Goal: Transaction & Acquisition: Purchase product/service

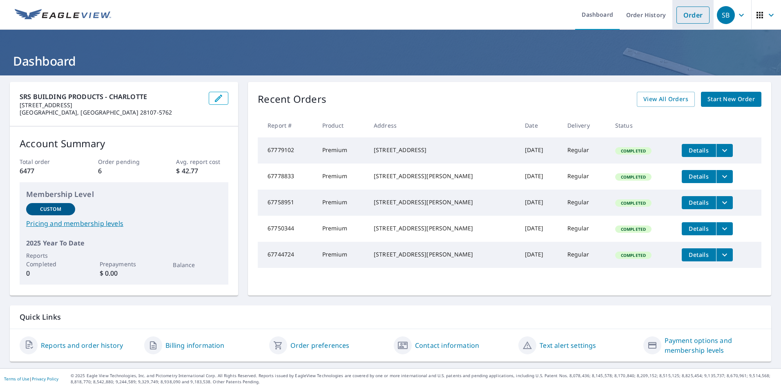
click at [689, 13] on link "Order" at bounding box center [692, 15] width 33 height 17
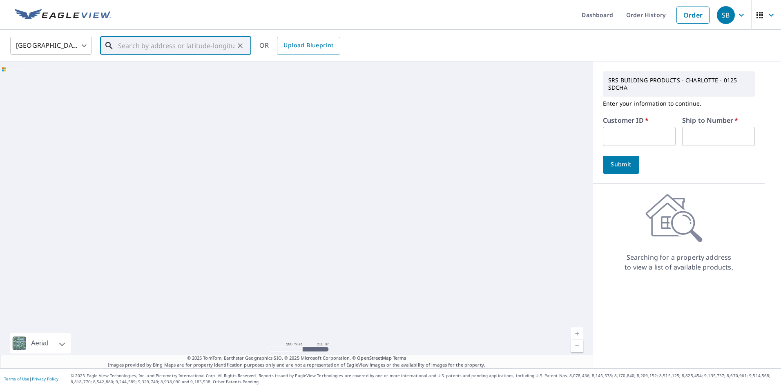
click at [131, 49] on input "text" at bounding box center [176, 45] width 116 height 23
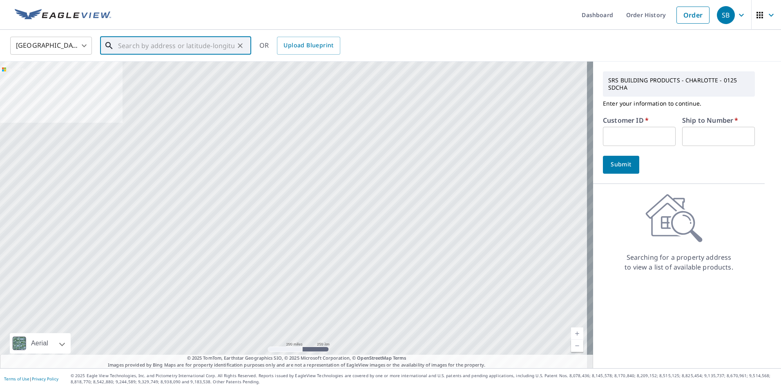
paste input "[STREET_ADDRESS]"
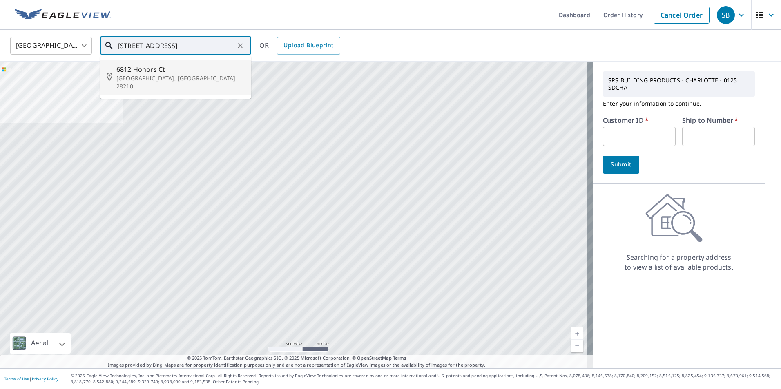
type input "[STREET_ADDRESS]"
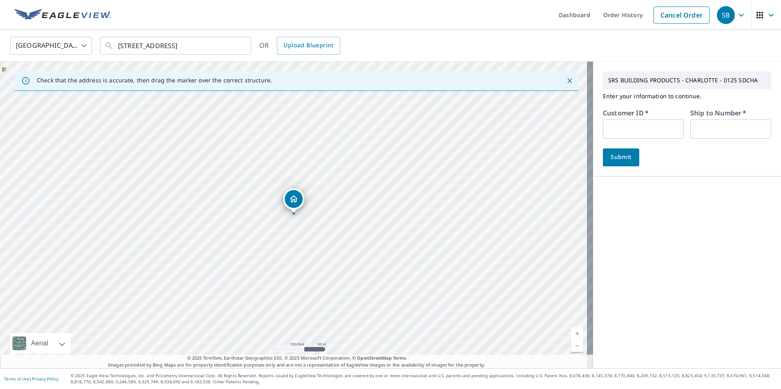
click at [638, 129] on input "text" at bounding box center [643, 129] width 81 height 19
type input "sdcha"
type input "01"
click at [614, 158] on span "Submit" at bounding box center [620, 157] width 23 height 10
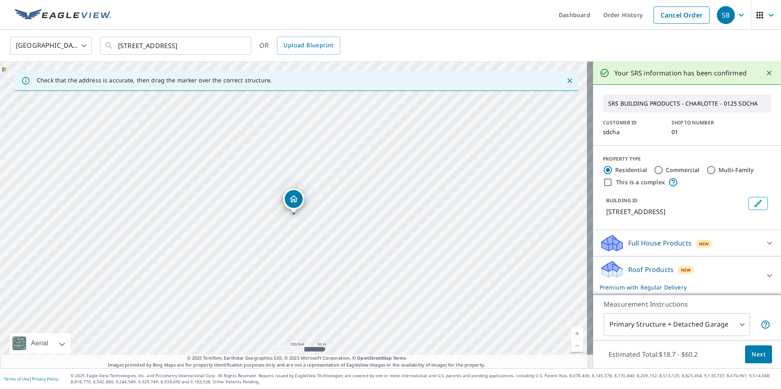
click at [656, 268] on p "Roof Products" at bounding box center [650, 270] width 45 height 10
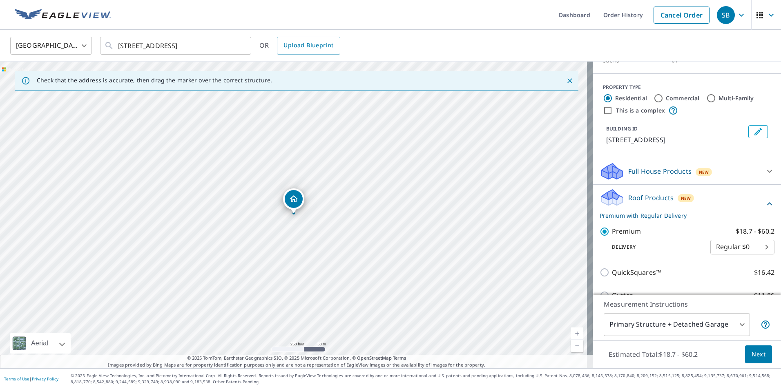
scroll to position [76, 0]
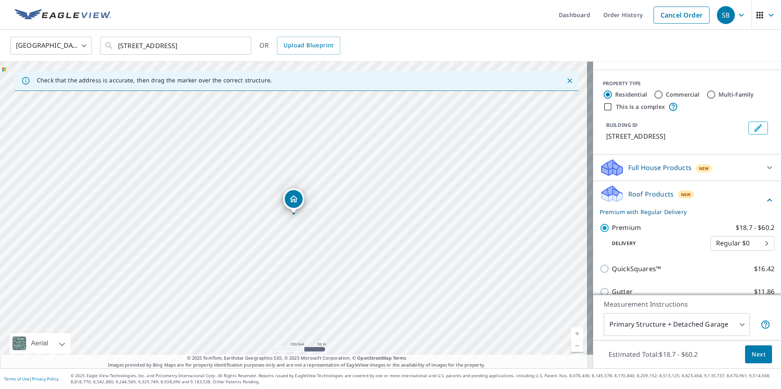
click at [756, 355] on span "Next" at bounding box center [758, 355] width 14 height 10
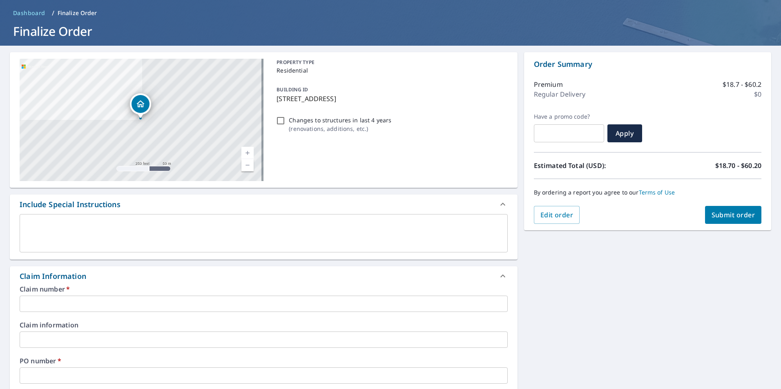
scroll to position [122, 0]
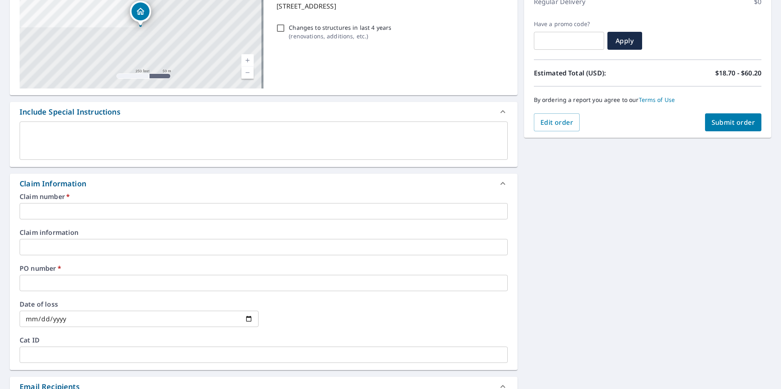
click at [85, 211] on input "text" at bounding box center [264, 211] width 488 height 16
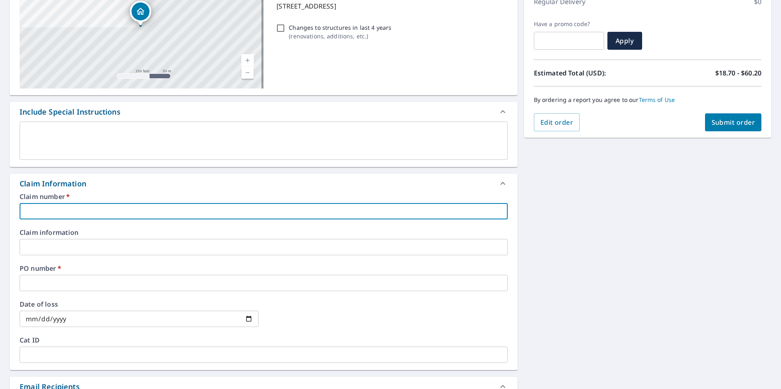
type input "6"
checkbox input "true"
type input "68"
checkbox input "true"
type input "681"
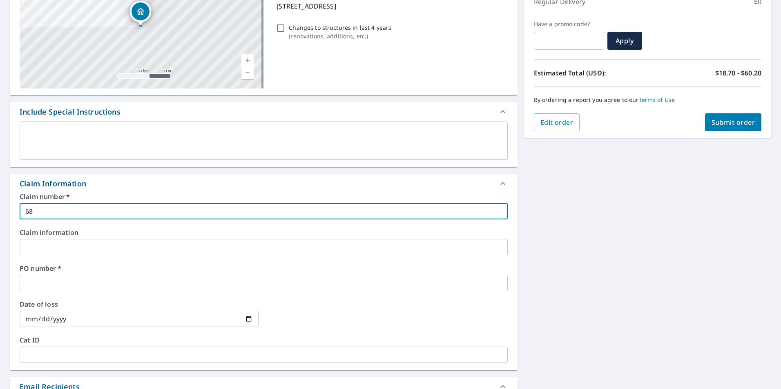
checkbox input "true"
type input "6812"
checkbox input "true"
type input "6812"
click at [64, 285] on input "text" at bounding box center [264, 283] width 488 height 16
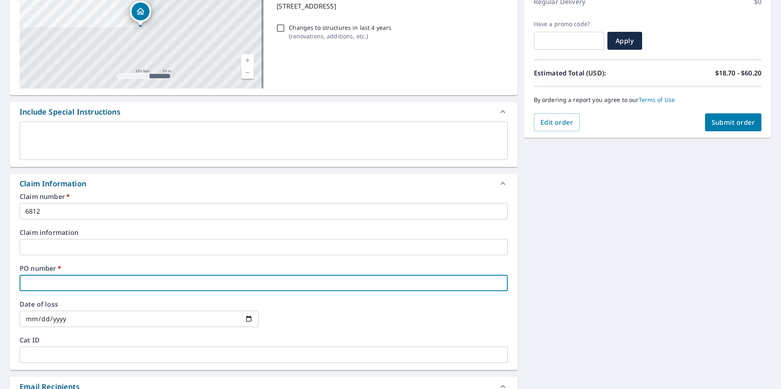
type input "6"
checkbox input "true"
type input "68"
checkbox input "true"
type input "681"
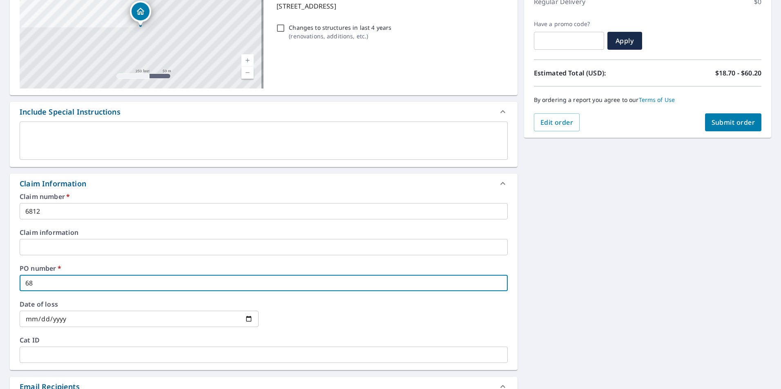
checkbox input "true"
type input "6812"
checkbox input "true"
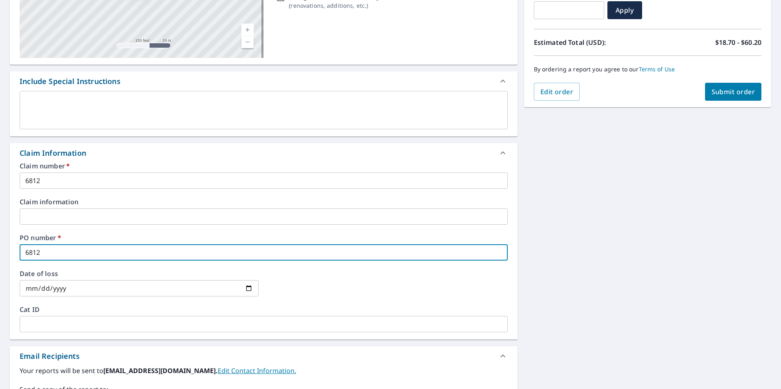
scroll to position [204, 0]
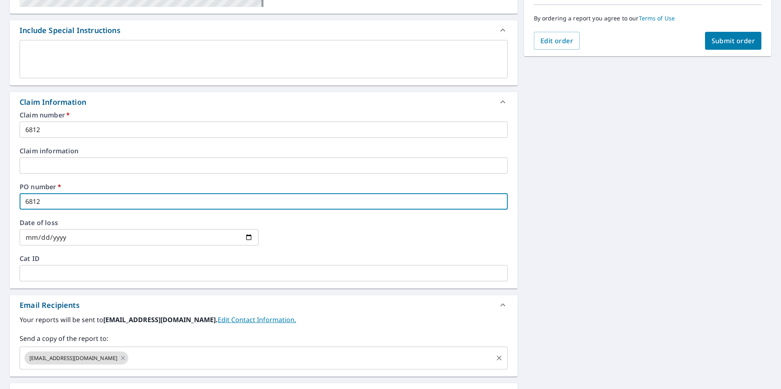
type input "6812"
click at [179, 357] on input "text" at bounding box center [310, 359] width 362 height 16
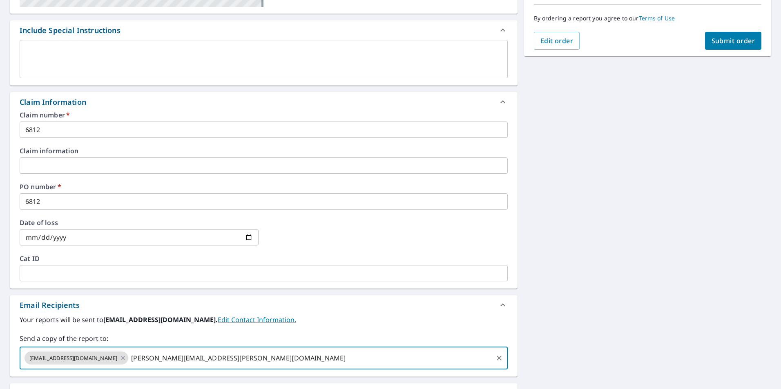
type input "[PERSON_NAME][EMAIL_ADDRESS][PERSON_NAME][DOMAIN_NAME]"
click at [729, 38] on span "Submit order" at bounding box center [733, 40] width 44 height 9
checkbox input "true"
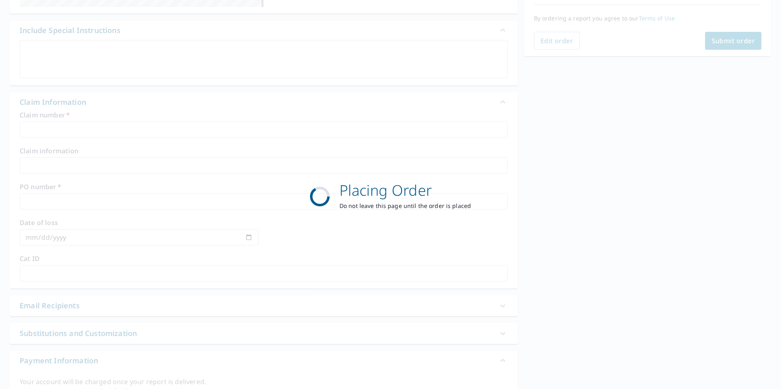
scroll to position [91, 0]
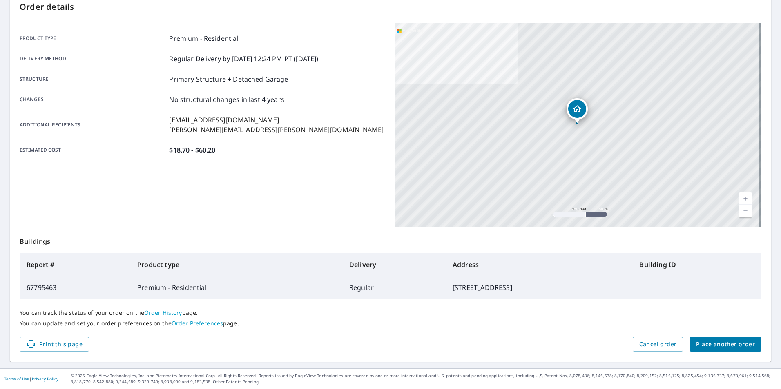
click at [720, 343] on span "Place another order" at bounding box center [725, 345] width 59 height 10
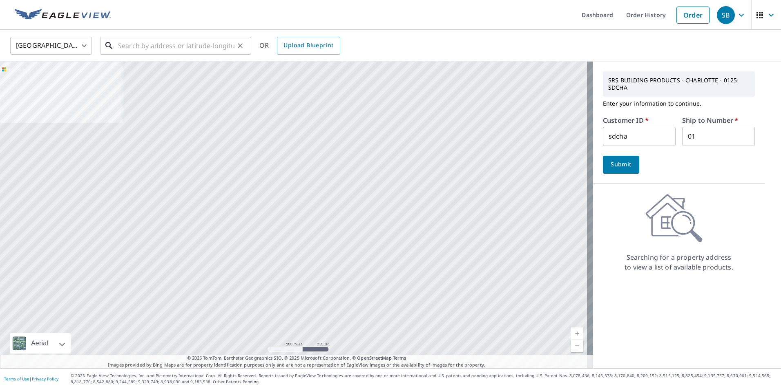
click at [171, 47] on input "text" at bounding box center [176, 45] width 116 height 23
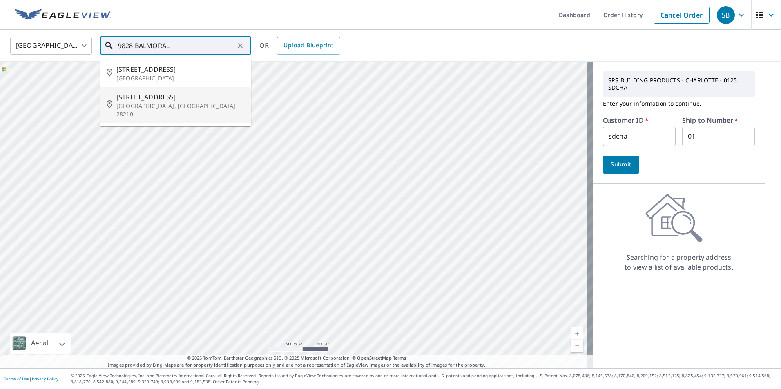
click at [141, 102] on p "[GEOGRAPHIC_DATA], [GEOGRAPHIC_DATA] 28210" at bounding box center [180, 110] width 128 height 16
type input "[STREET_ADDRESS]"
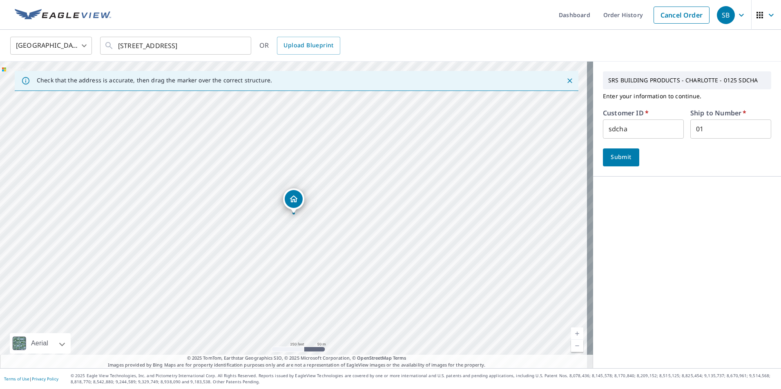
click at [612, 157] on span "Submit" at bounding box center [620, 157] width 23 height 10
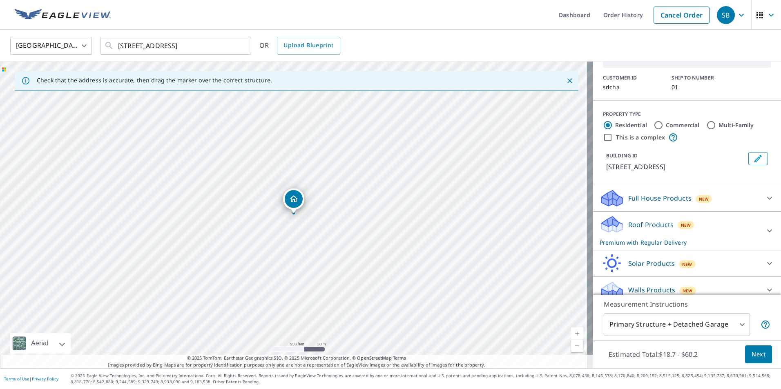
scroll to position [53, 0]
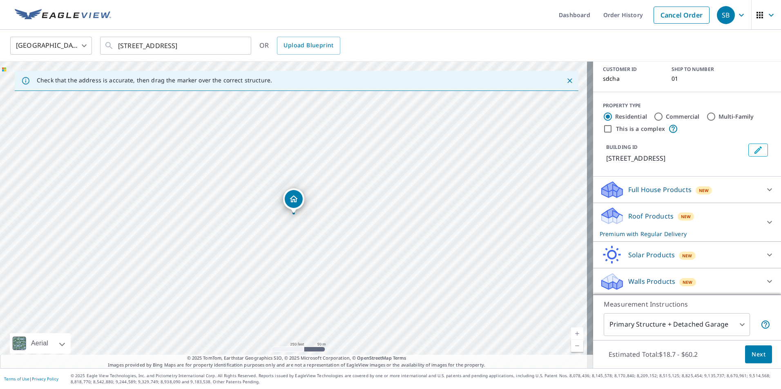
click at [692, 213] on div "Roof Products New Premium with Regular Delivery" at bounding box center [679, 223] width 160 height 32
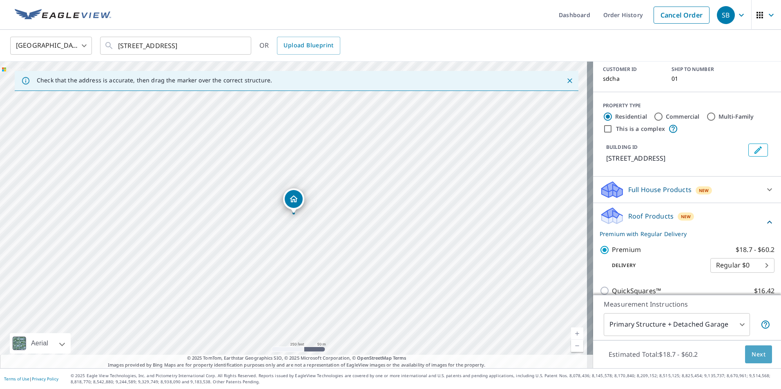
click at [751, 354] on span "Next" at bounding box center [758, 355] width 14 height 10
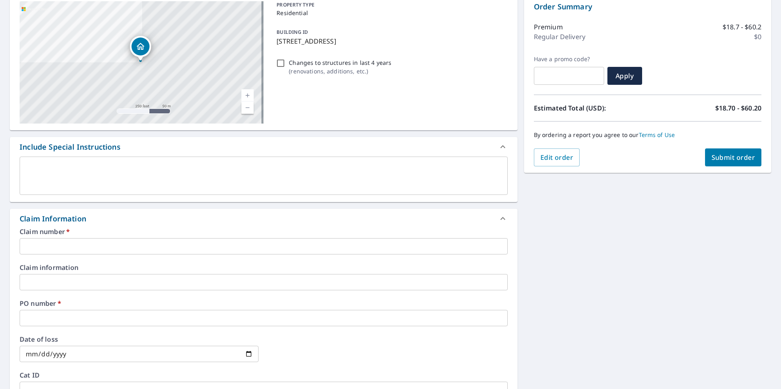
scroll to position [122, 0]
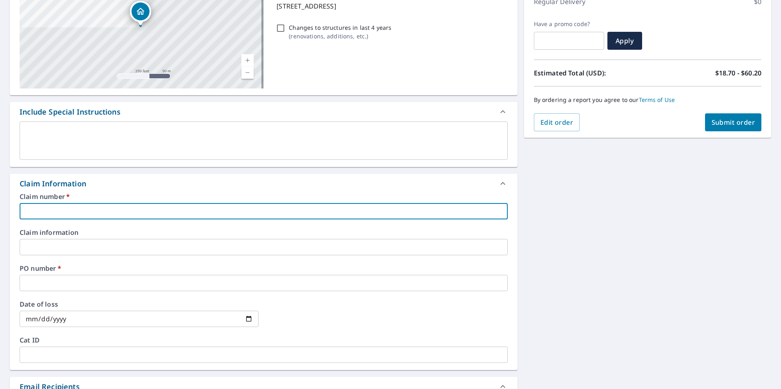
click at [46, 211] on input "text" at bounding box center [264, 211] width 488 height 16
type input "9"
checkbox input "true"
type input "98"
checkbox input "true"
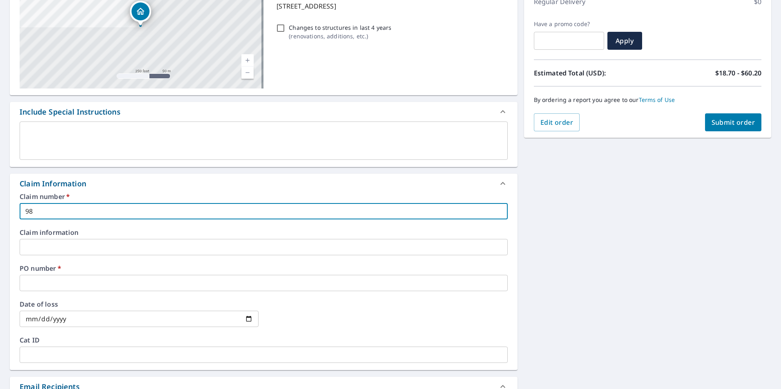
type input "982"
checkbox input "true"
type input "9828"
checkbox input "true"
type input "9828"
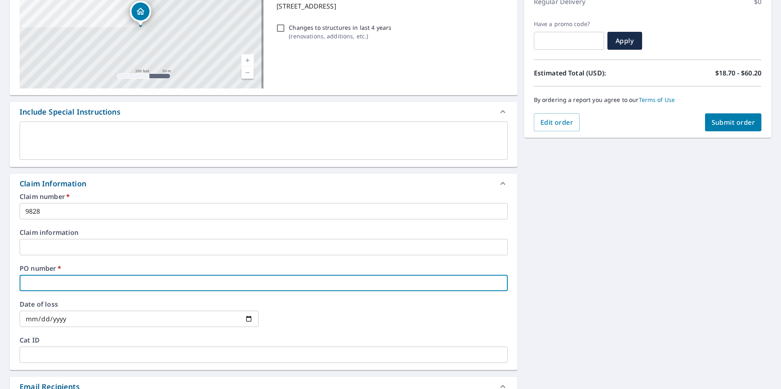
click at [90, 283] on input "text" at bounding box center [264, 283] width 488 height 16
type input "9"
checkbox input "true"
type input "98"
checkbox input "true"
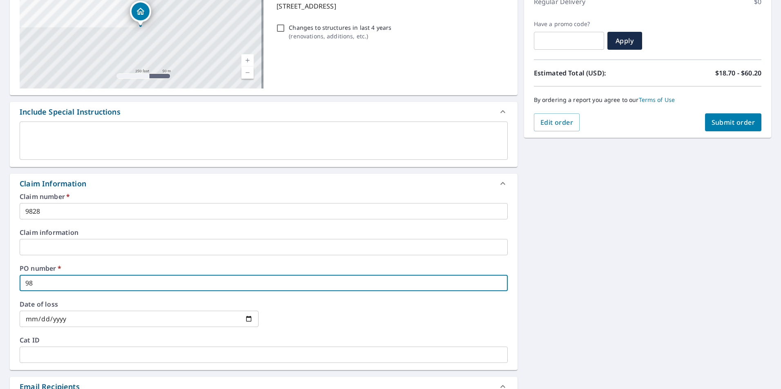
type input "982"
checkbox input "true"
type input "9828"
checkbox input "true"
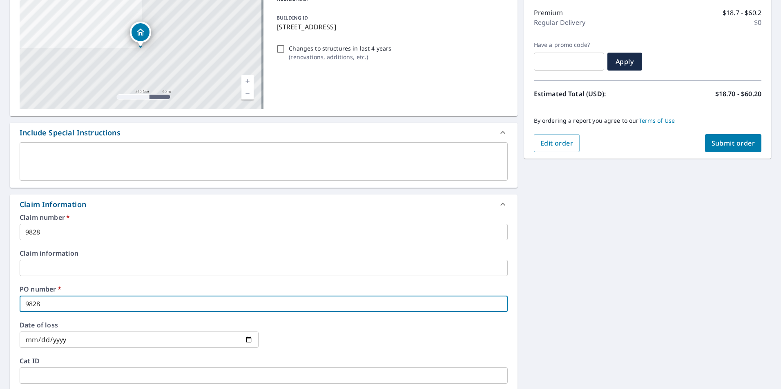
type input "9828"
click at [730, 141] on span "Submit order" at bounding box center [733, 143] width 44 height 9
checkbox input "true"
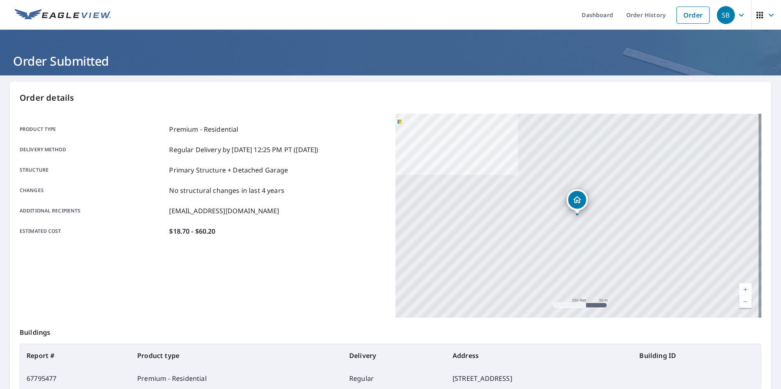
click at [287, 113] on div "Order details Product type Premium - Residential Delivery method Regular Delive…" at bounding box center [390, 267] width 761 height 371
